Goal: Find specific page/section: Find specific page/section

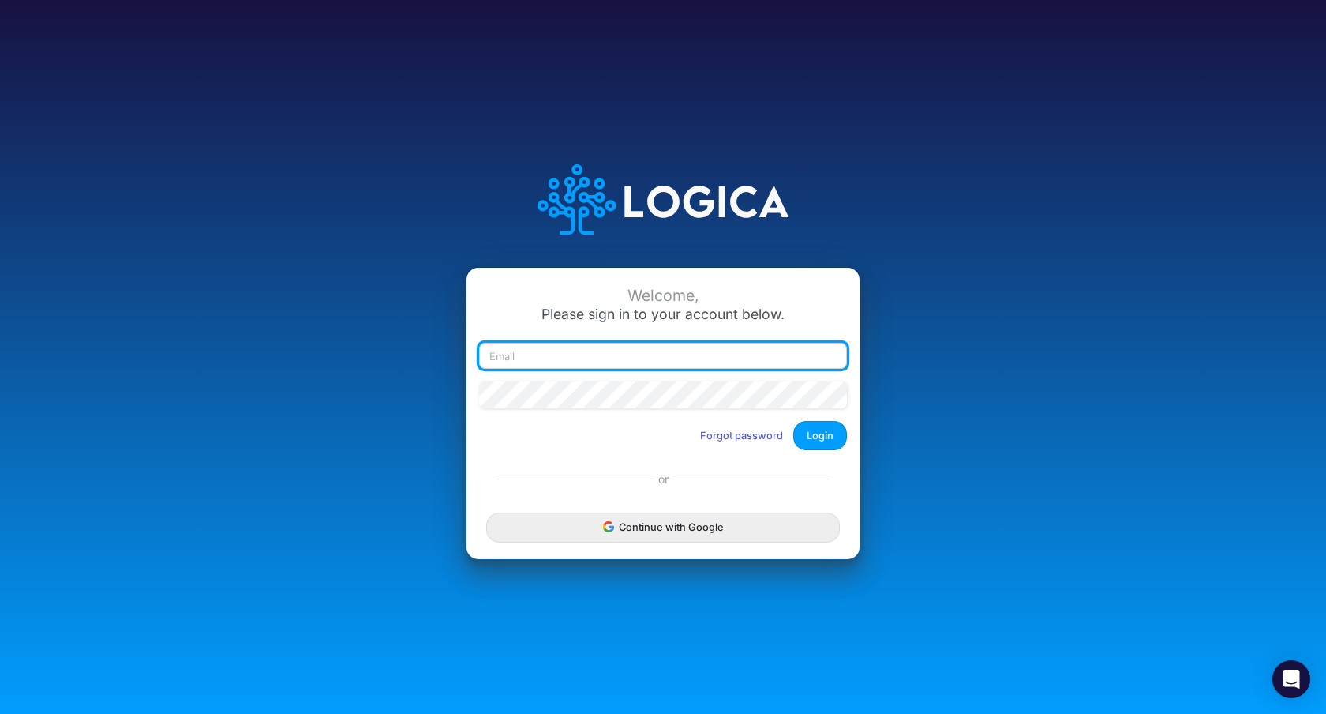
click at [677, 355] on input "email" at bounding box center [663, 356] width 368 height 27
type input "[PERSON_NAME][EMAIL_ADDRESS][PERSON_NAME][DOMAIN_NAME]"
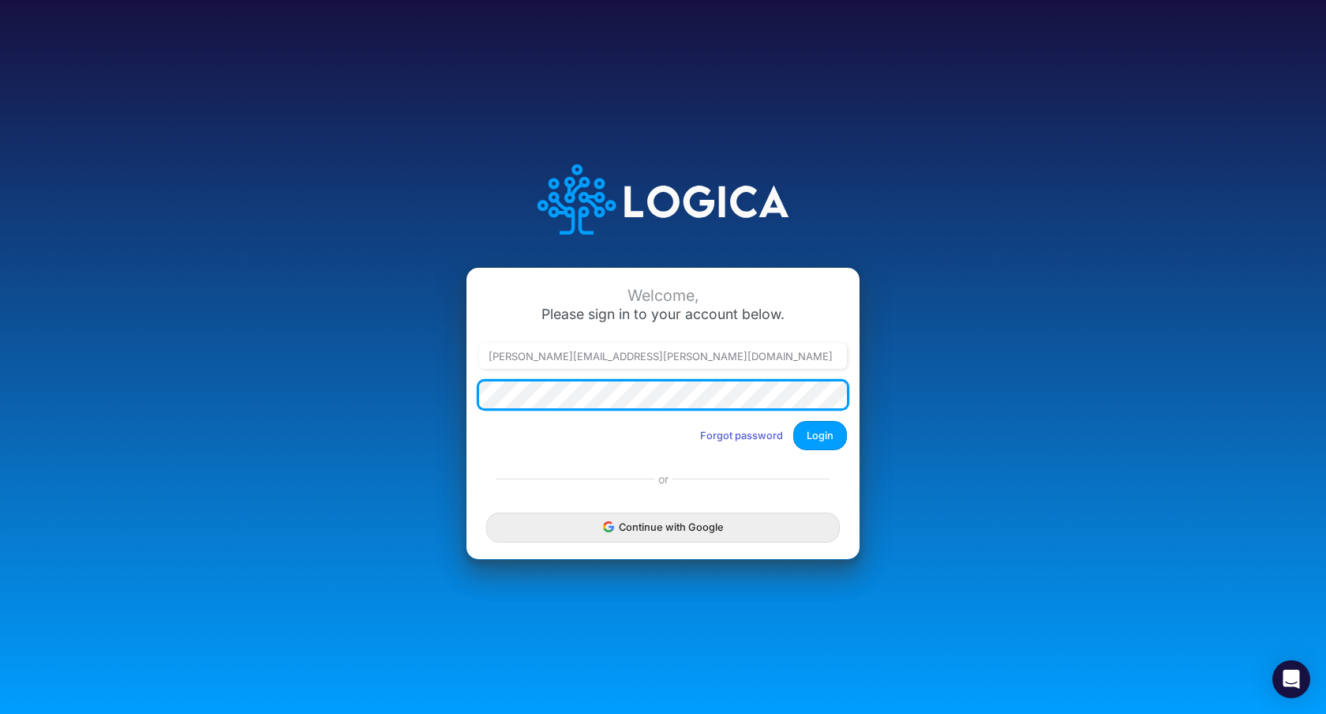
click at [793, 421] on button "Login" at bounding box center [820, 435] width 54 height 29
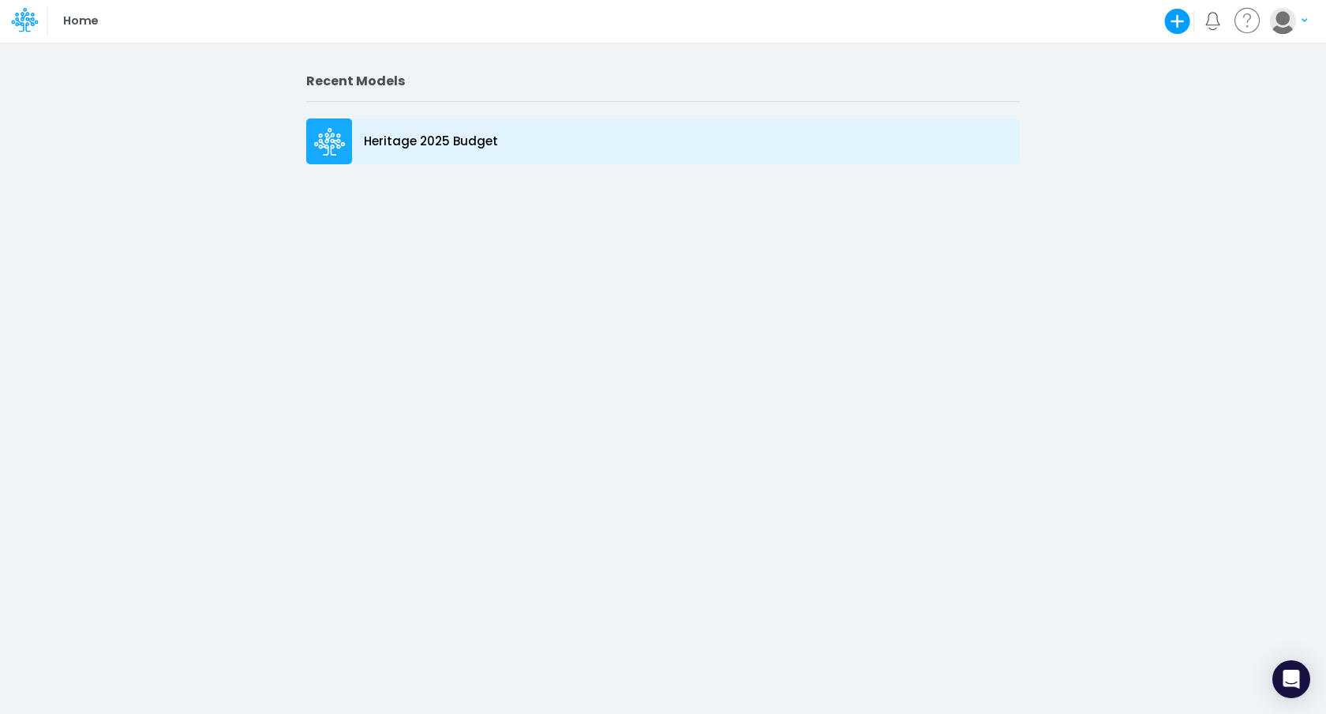
click at [422, 131] on div "Heritage 2025 Budget" at bounding box center [663, 141] width 714 height 46
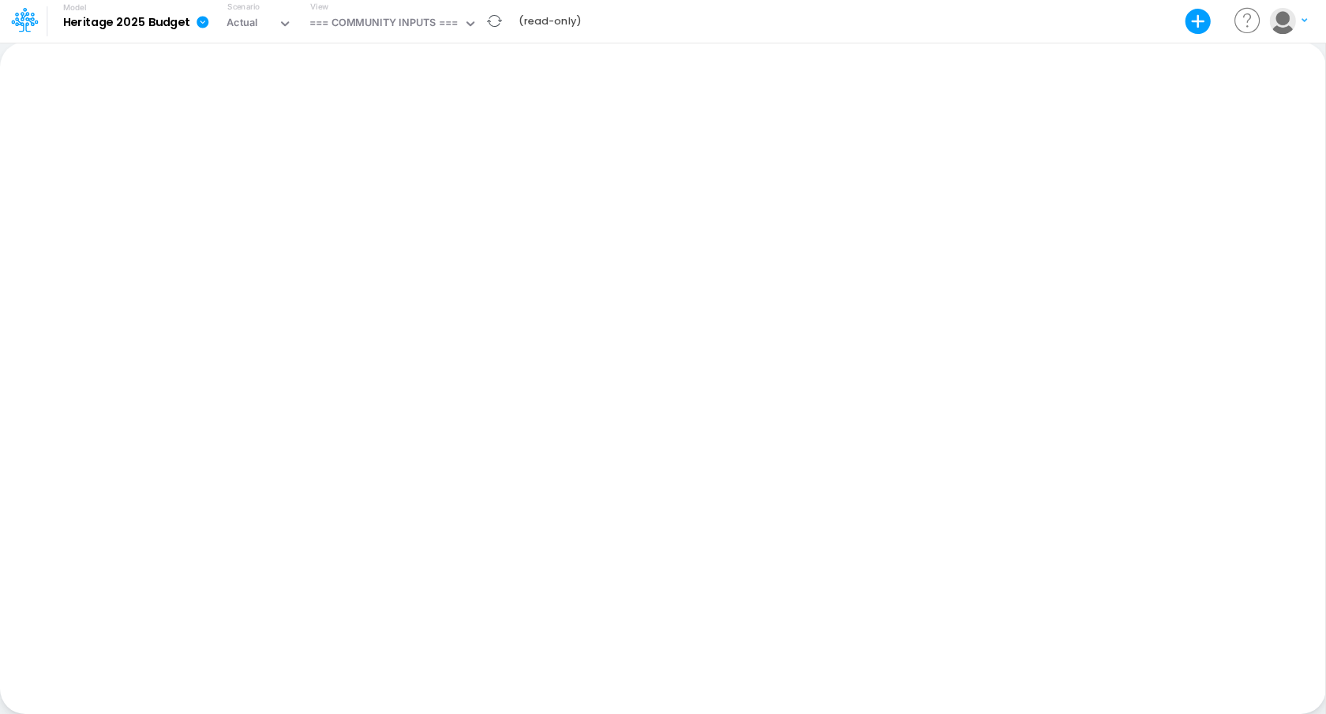
click at [204, 21] on icon at bounding box center [203, 22] width 12 height 12
click at [159, 25] on b "Heritage 2025 Budget" at bounding box center [126, 23] width 127 height 14
click at [129, 24] on b "Heritage 2025 Budget" at bounding box center [126, 23] width 127 height 14
click at [33, 15] on icon at bounding box center [25, 12] width 20 height 9
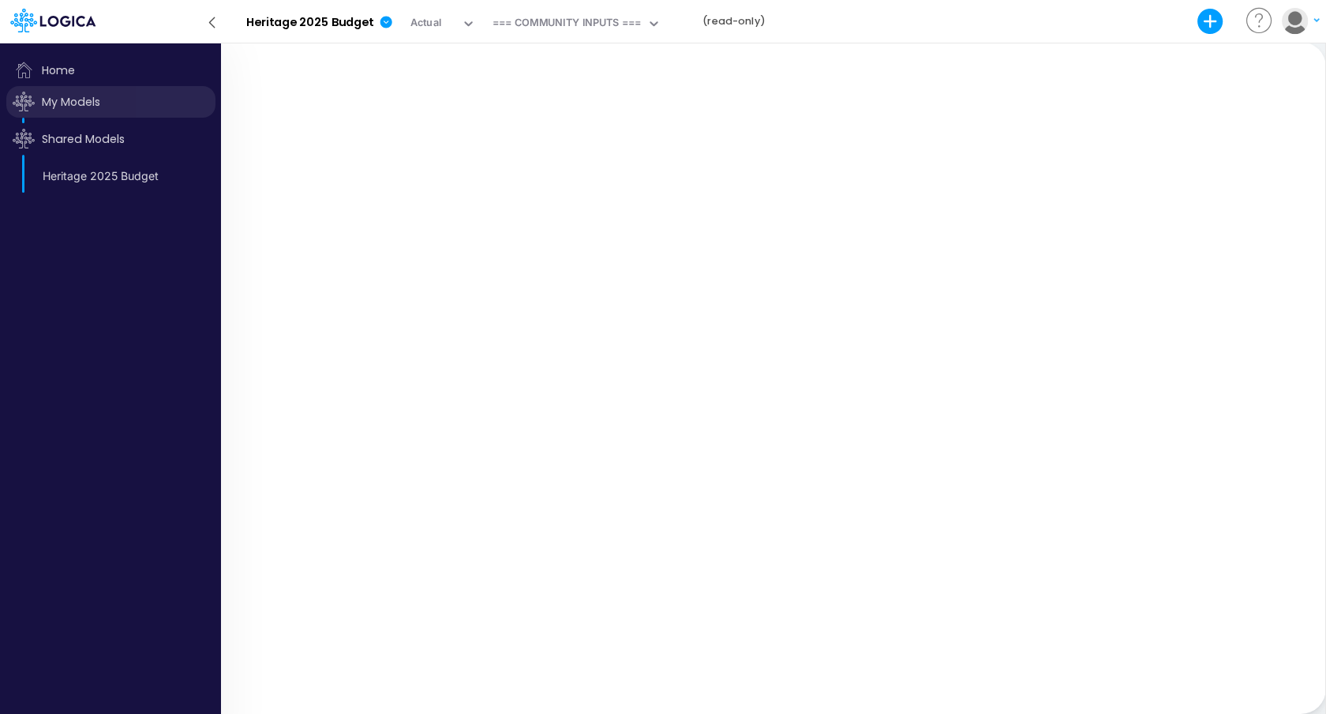
click at [51, 111] on span "My Models" at bounding box center [110, 102] width 209 height 32
click at [67, 145] on span "Shared Models" at bounding box center [110, 139] width 209 height 32
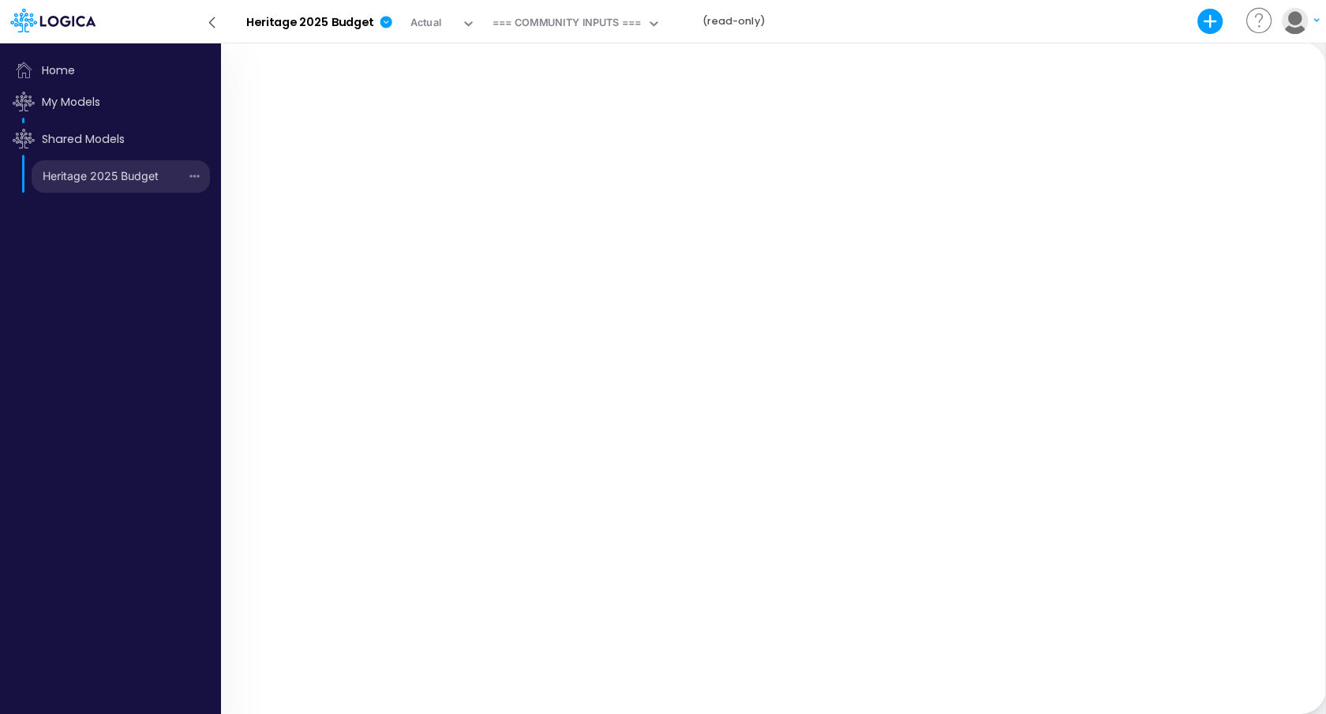
click at [66, 189] on link "Heritage 2025 Budget" at bounding box center [106, 175] width 148 height 25
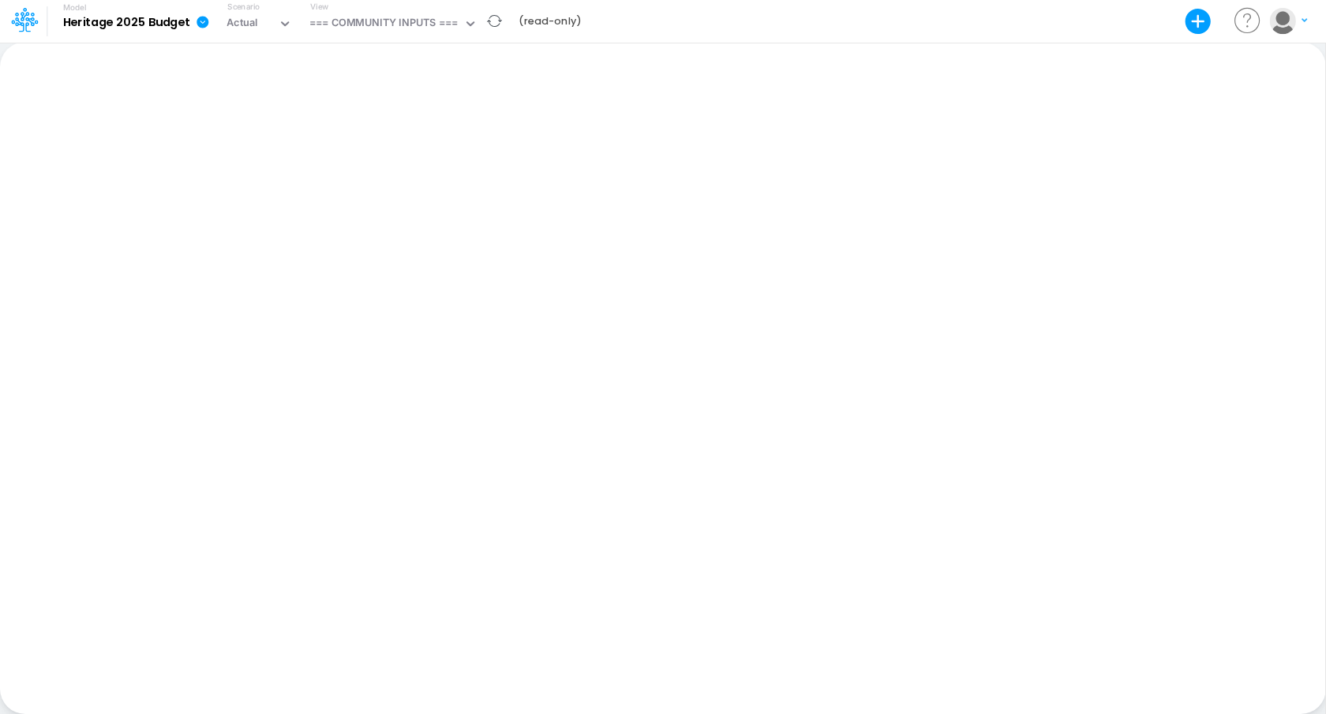
click at [203, 21] on icon at bounding box center [203, 22] width 14 height 14
click at [1302, 27] on button "button" at bounding box center [1288, 21] width 39 height 28
click at [604, 141] on div "Paste Cut Copy AutoFill Ready 100% Sum: null Max: null Min: null Numerical Coun…" at bounding box center [663, 378] width 1326 height 672
click at [28, 29] on icon at bounding box center [24, 19] width 27 height 27
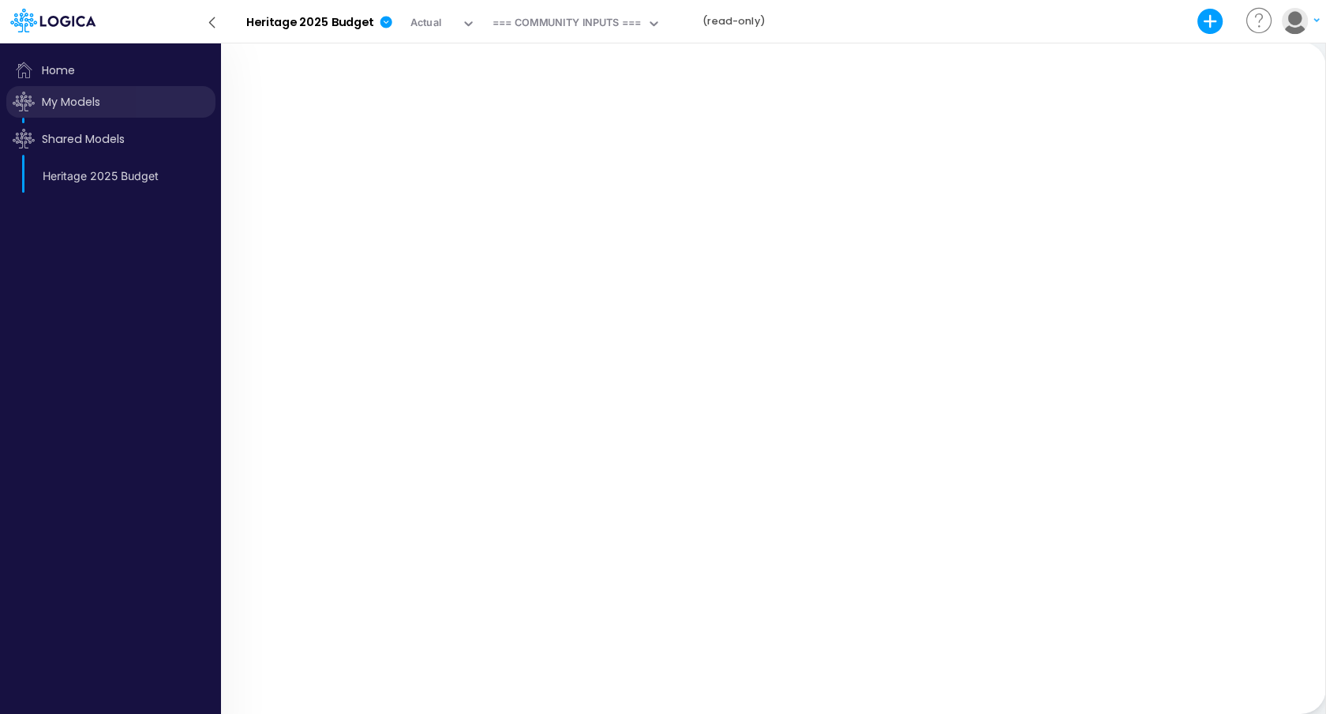
click at [57, 101] on span "My Models" at bounding box center [110, 102] width 209 height 32
click at [57, 132] on span "Shared Models" at bounding box center [110, 139] width 209 height 32
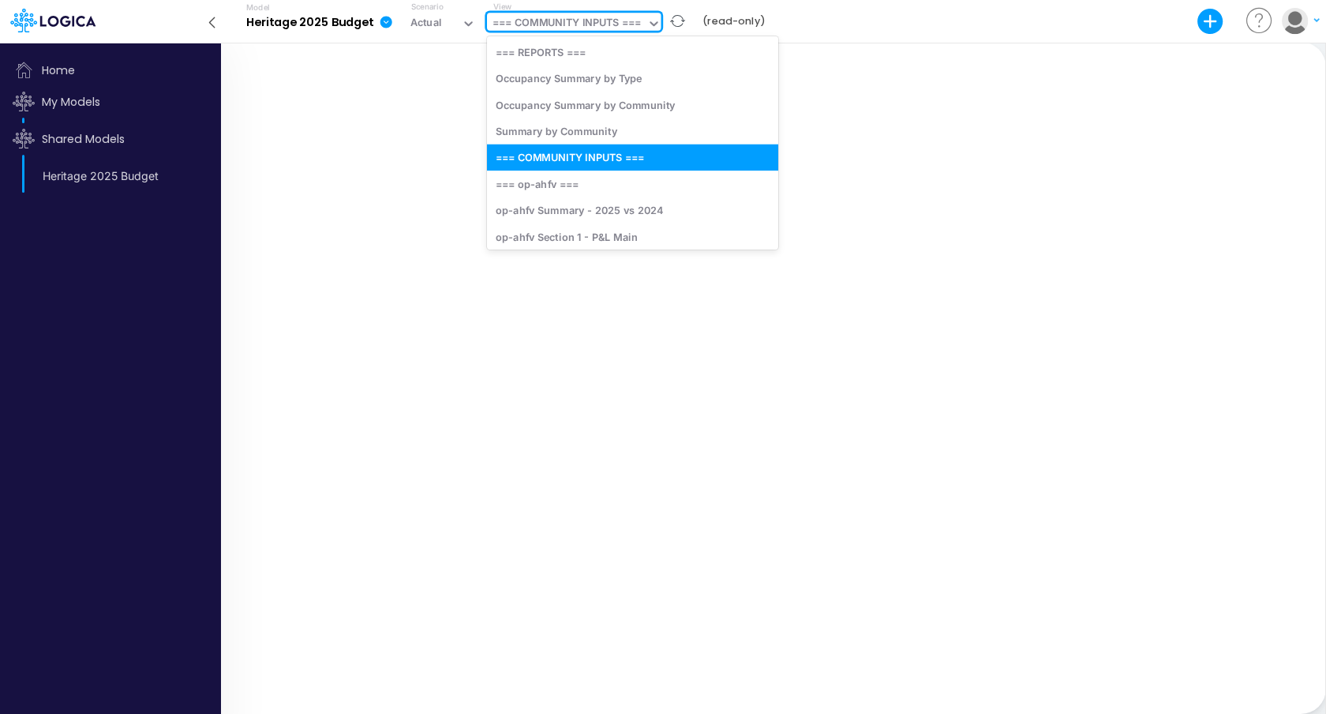
click at [658, 21] on icon at bounding box center [654, 24] width 14 height 14
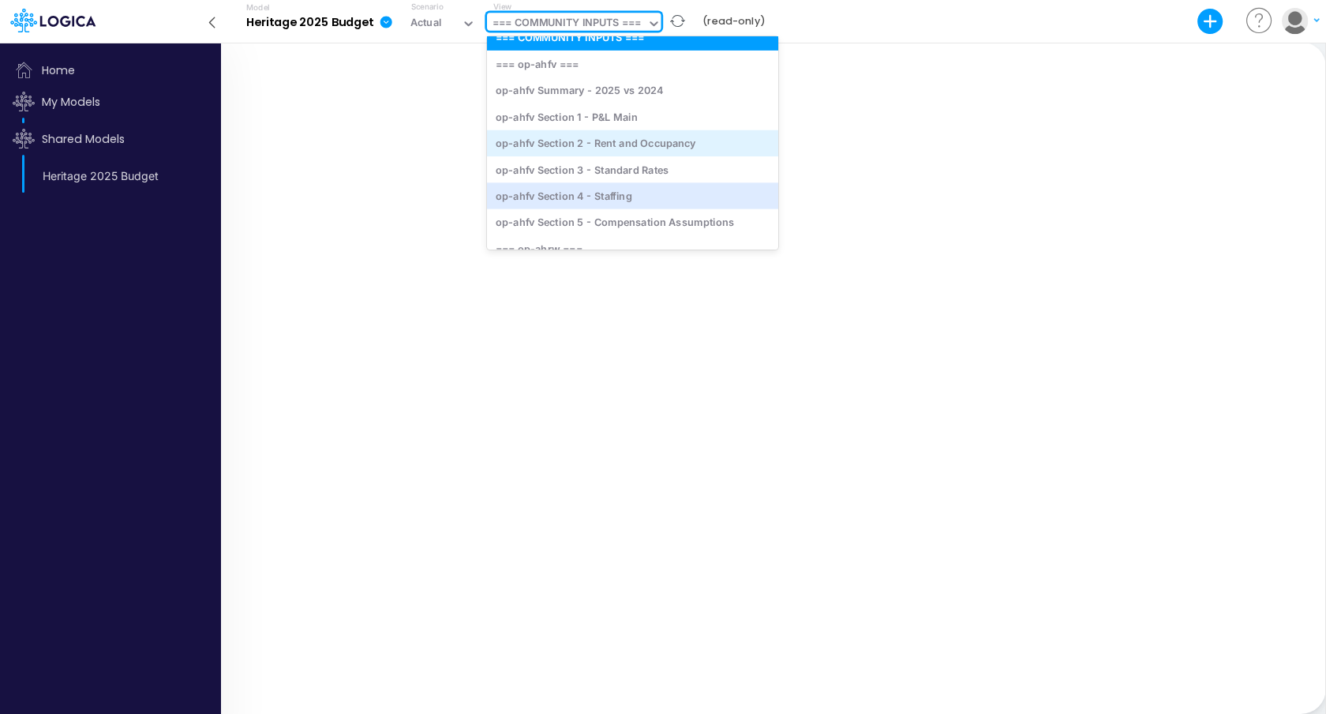
scroll to position [130, 0]
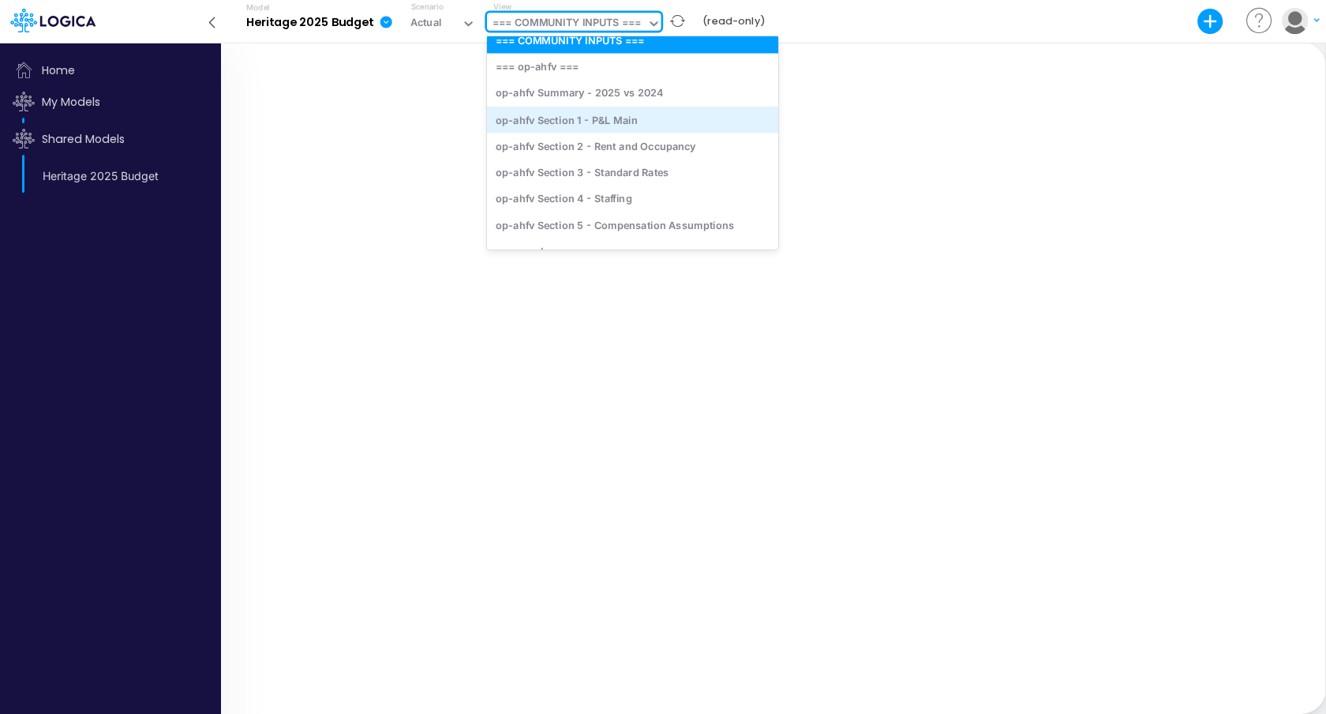
click at [619, 126] on div "op-ahfv Section 1 - P&L Main" at bounding box center [632, 120] width 291 height 26
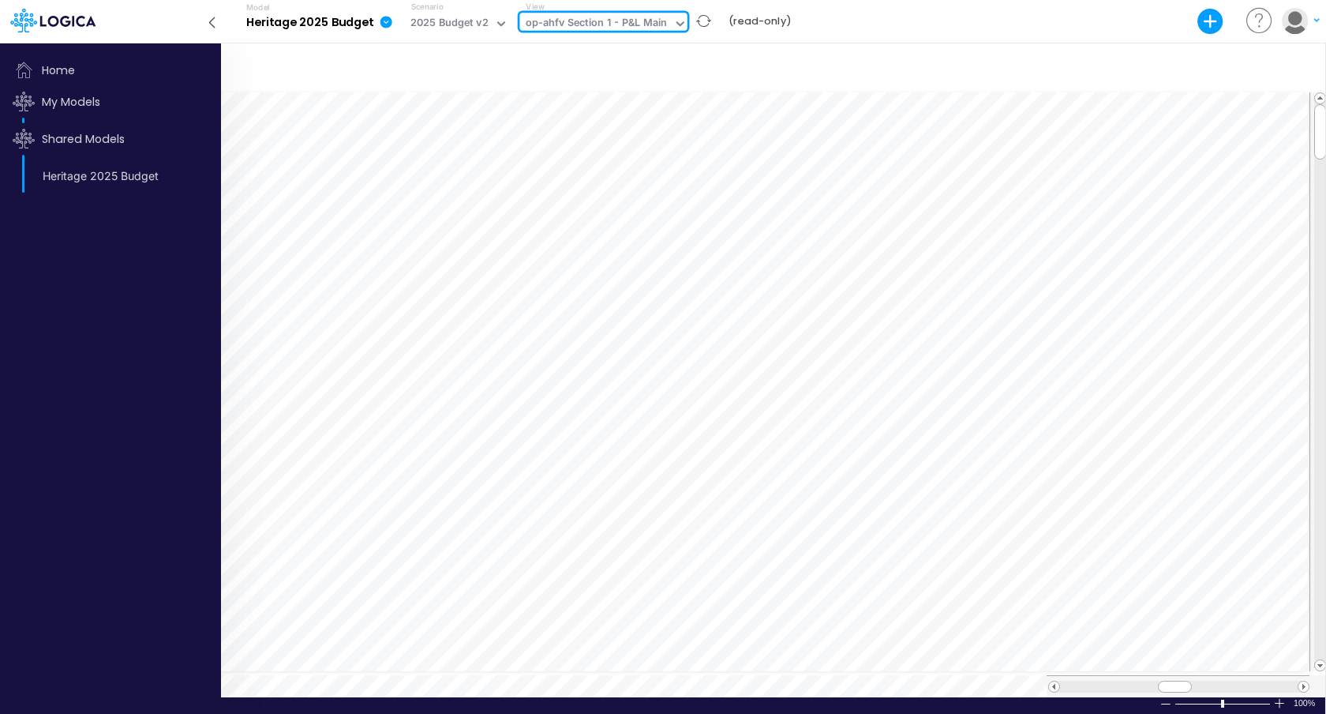
click at [26, 30] on icon at bounding box center [52, 21] width 85 height 24
click at [211, 17] on icon at bounding box center [212, 23] width 17 height 28
